Goal: Task Accomplishment & Management: Manage account settings

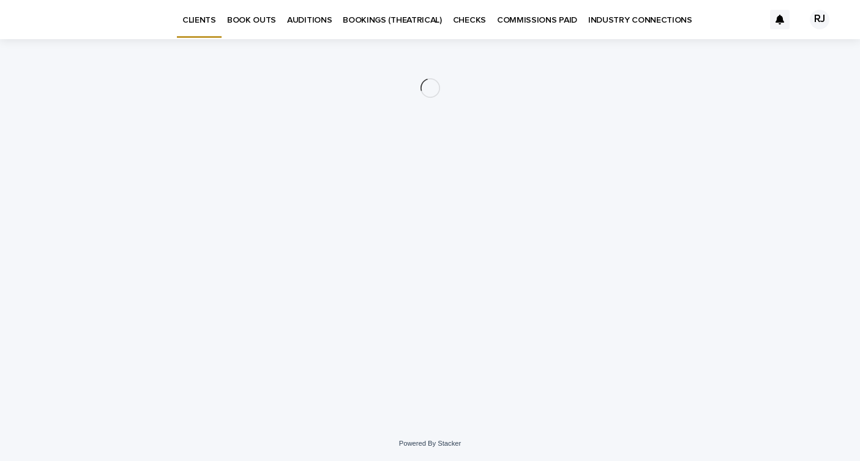
click at [251, 20] on p "BOOK OUTS" at bounding box center [251, 13] width 49 height 26
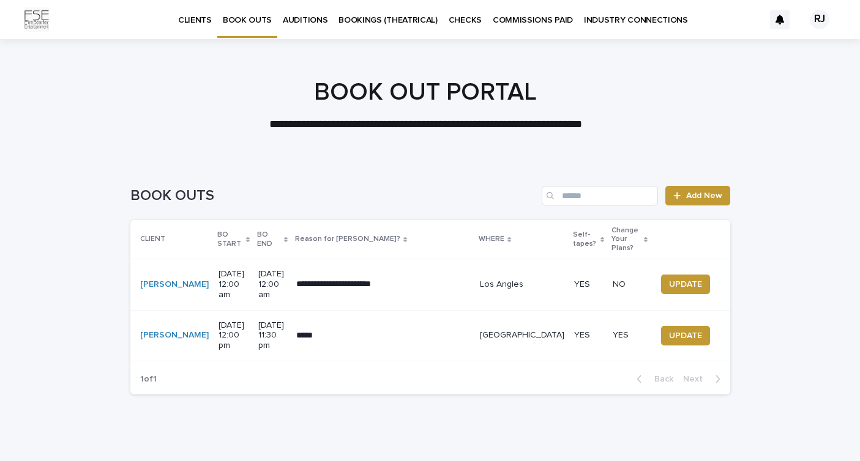
click at [291, 292] on td "[DATE] 12:00 am" at bounding box center [272, 284] width 38 height 51
